Goal: Information Seeking & Learning: Compare options

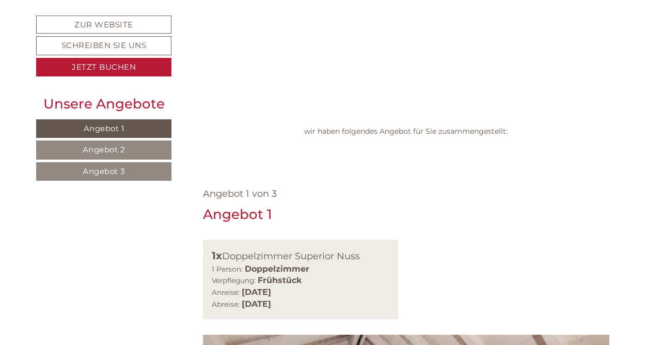
scroll to position [493, 0]
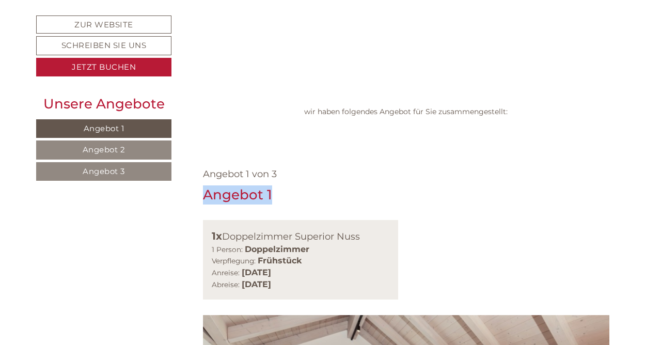
drag, startPoint x: 206, startPoint y: 58, endPoint x: 315, endPoint y: 59, distance: 109.5
click at [315, 186] on div "Angebot 1" at bounding box center [406, 195] width 407 height 19
copy div "Angebot 1"
drag, startPoint x: 241, startPoint y: 136, endPoint x: 228, endPoint y: 134, distance: 13.7
click at [259, 267] on div "Anreise: [DATE] Abreise: [DATE]" at bounding box center [301, 279] width 178 height 24
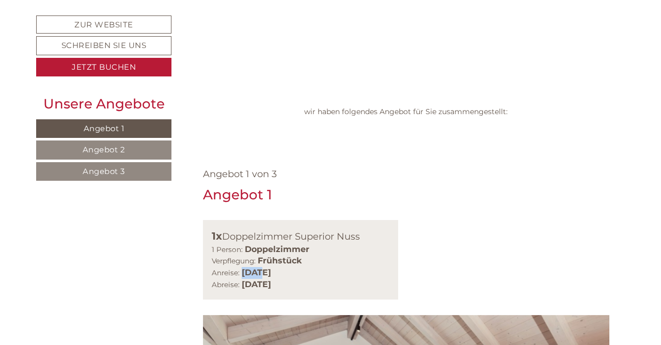
drag, startPoint x: 211, startPoint y: 135, endPoint x: 386, endPoint y: 147, distance: 175.1
click at [386, 220] on div "1x Doppelzimmer Superior Nuss 1 Person: Doppelzimmer Verpflegung: Frühstück Anr…" at bounding box center [301, 260] width 196 height 80
copy div "Anreise: [DATE] Abreise: [DATE]"
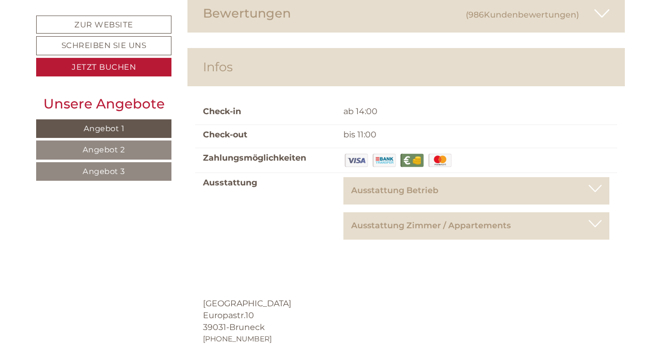
scroll to position [5090, 0]
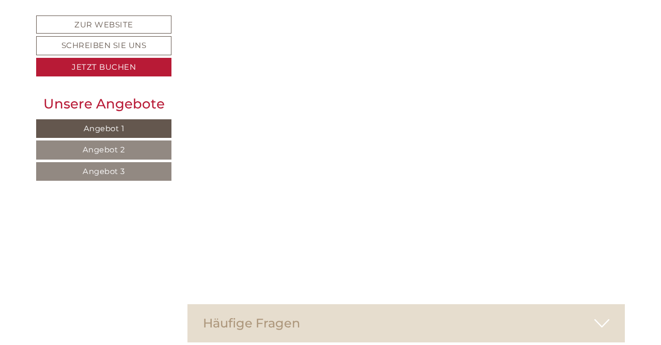
click at [115, 147] on span "Angebot 2" at bounding box center [104, 150] width 43 height 10
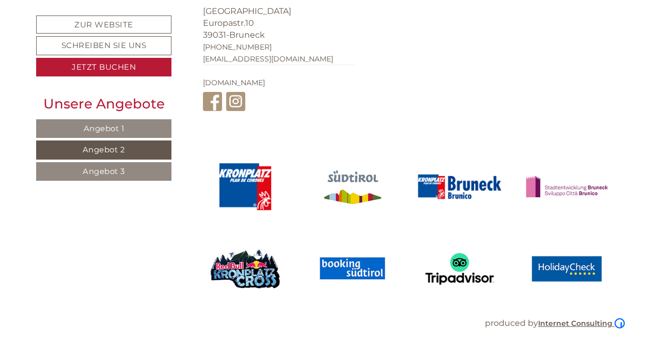
scroll to position [507, 0]
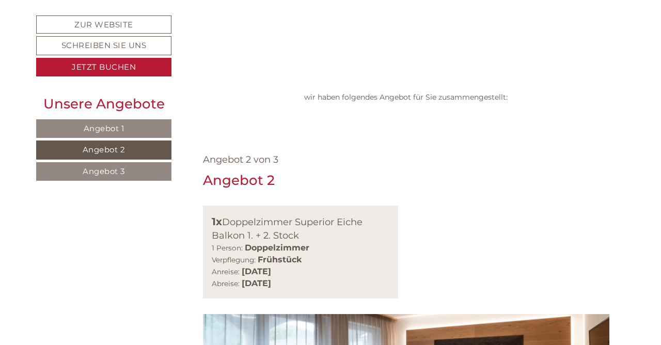
drag, startPoint x: 213, startPoint y: 134, endPoint x: 377, endPoint y: 154, distance: 165.5
click at [377, 206] on div "1x Doppelzimmer Superior Eiche Balkon 1. + 2. Stock 1 Person: Doppelzimmer Verp…" at bounding box center [301, 252] width 196 height 93
copy div "Anreise: [DATE] Abreise: [DATE]"
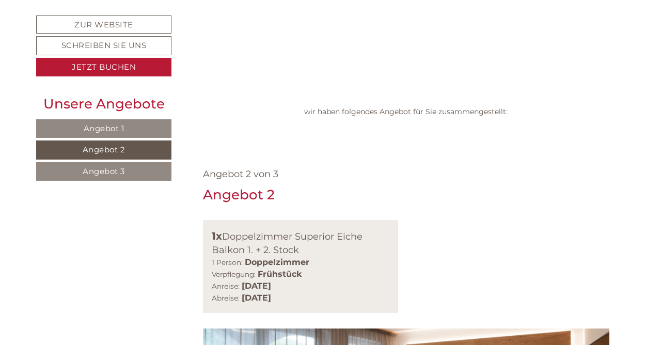
scroll to position [453, 0]
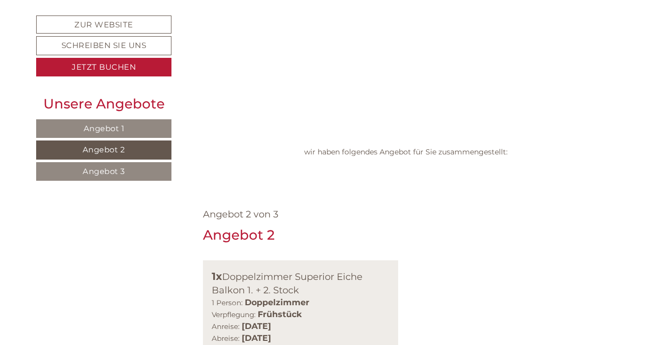
click at [132, 175] on link "Angebot 3" at bounding box center [103, 171] width 135 height 19
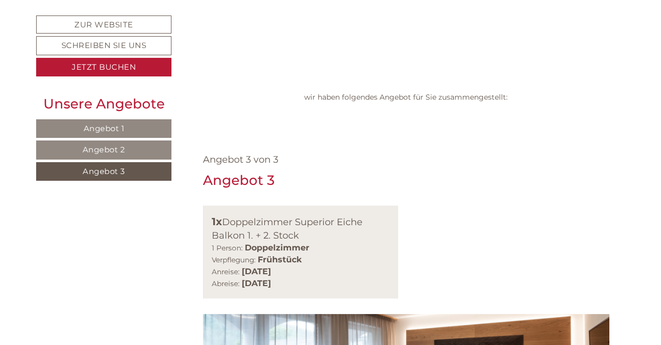
drag, startPoint x: 211, startPoint y: 134, endPoint x: 428, endPoint y: 158, distance: 218.3
click at [381, 206] on div "1x Doppelzimmer Superior Eiche Balkon 1. + 2. Stock 1 Person: Doppelzimmer Verp…" at bounding box center [301, 252] width 196 height 93
copy div "Anreise: [DATE] Abreise: [DATE]"
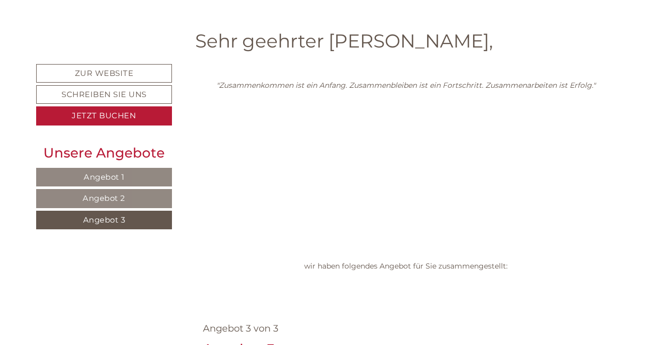
scroll to position [329, 0]
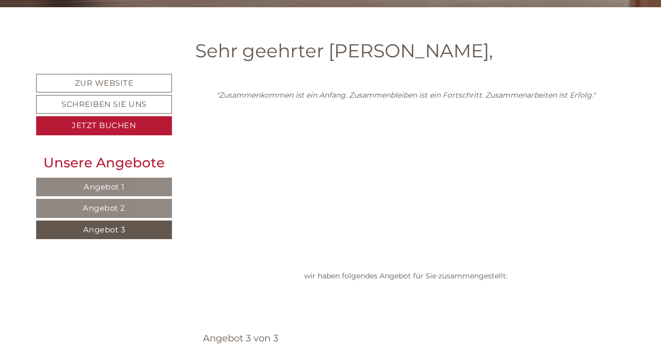
click at [112, 186] on span "Angebot 1" at bounding box center [104, 187] width 41 height 10
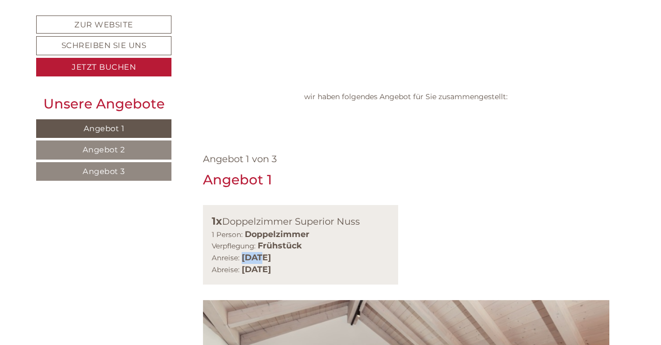
scroll to position [289, 0]
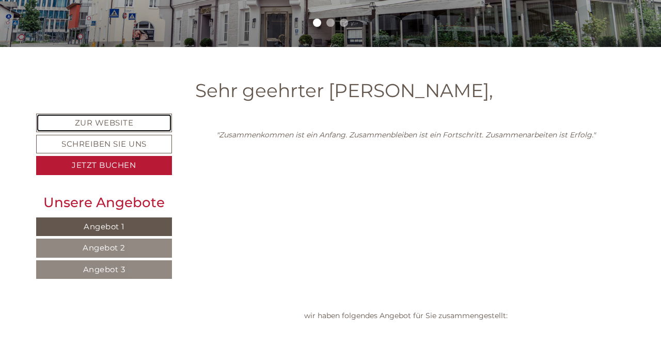
click at [119, 129] on link "Zur Website" at bounding box center [104, 123] width 136 height 18
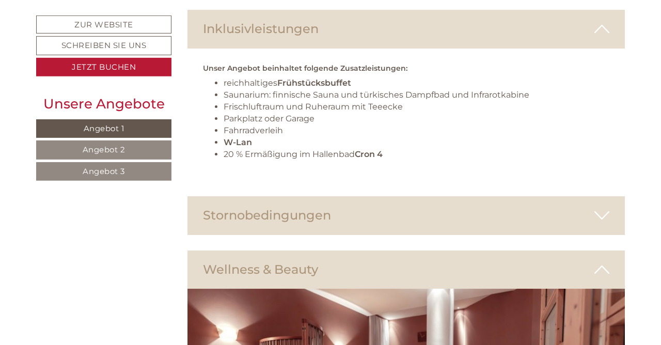
scroll to position [2574, 0]
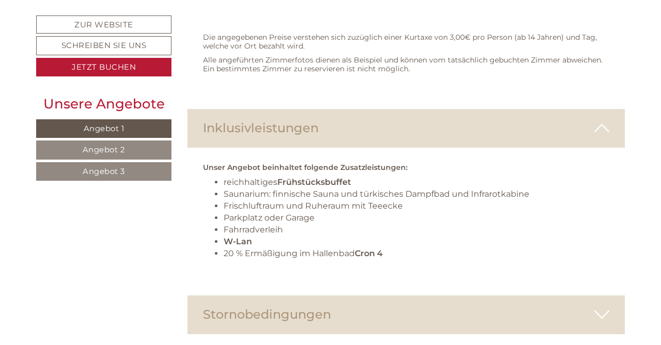
click at [606, 306] on icon at bounding box center [602, 315] width 15 height 18
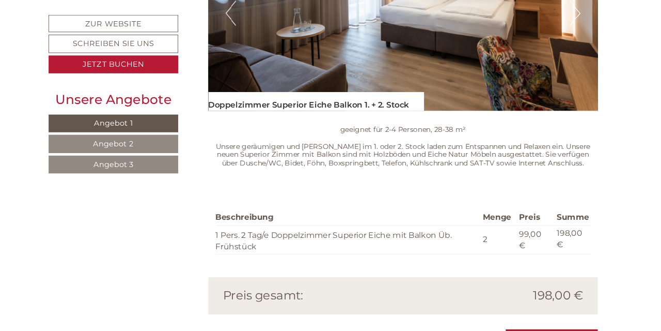
scroll to position [2235, 0]
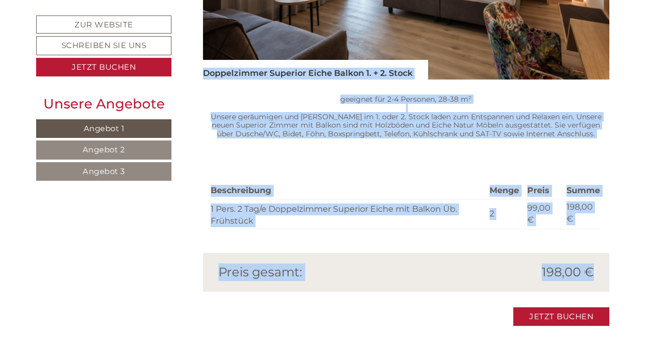
drag, startPoint x: 206, startPoint y: 165, endPoint x: 336, endPoint y: 200, distance: 134.5
copy div "Doppelzimmer Superior Eiche Balkon 1. + 2. Stock geeignet für 2-4 Personen, 28-…"
